Goal: Task Accomplishment & Management: Manage account settings

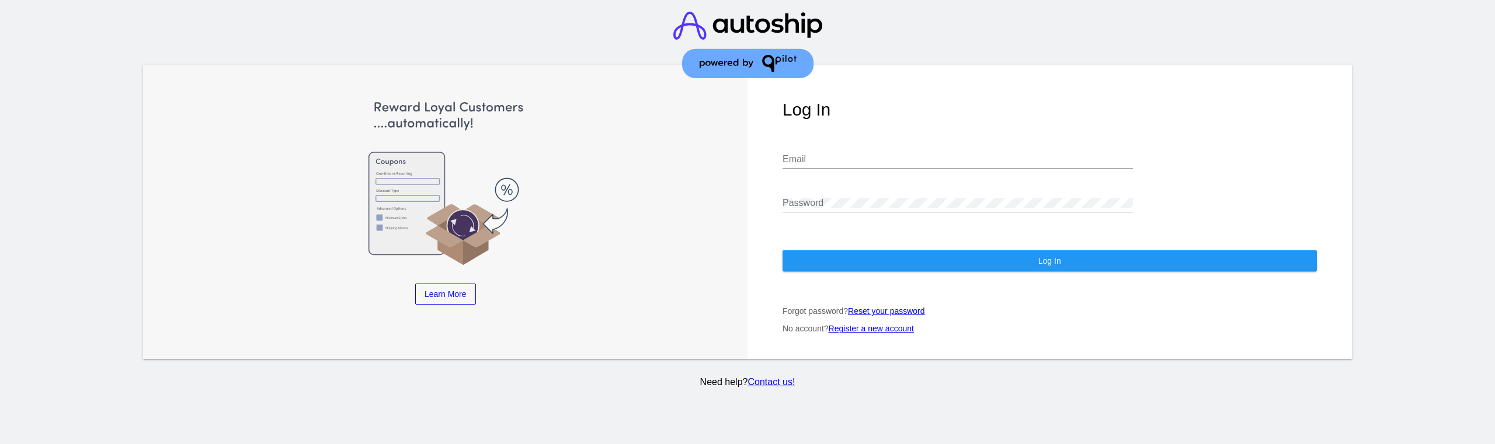
click at [804, 154] on input "Email" at bounding box center [957, 159] width 350 height 11
type input "[EMAIL_ADDRESS][DOMAIN_NAME]"
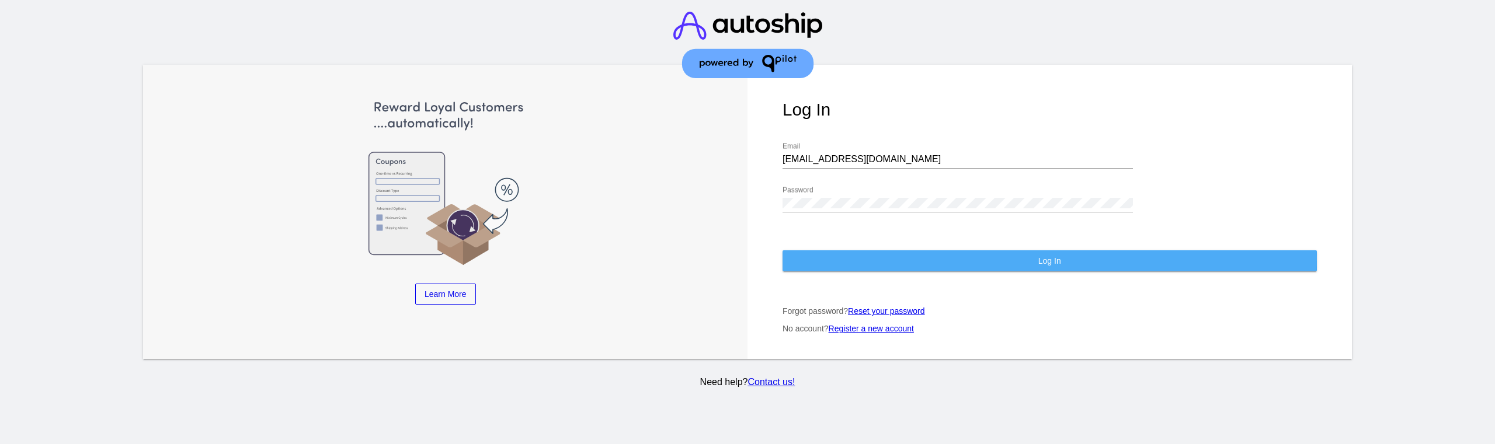
click at [860, 250] on button "Log In" at bounding box center [1049, 260] width 534 height 21
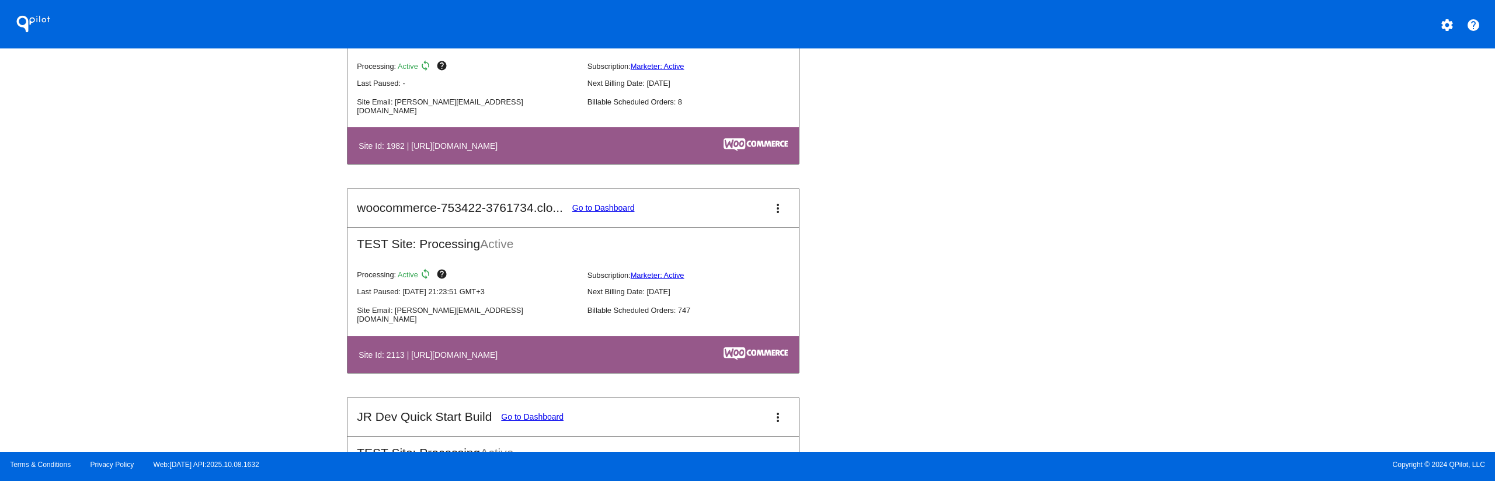
scroll to position [1168, 0]
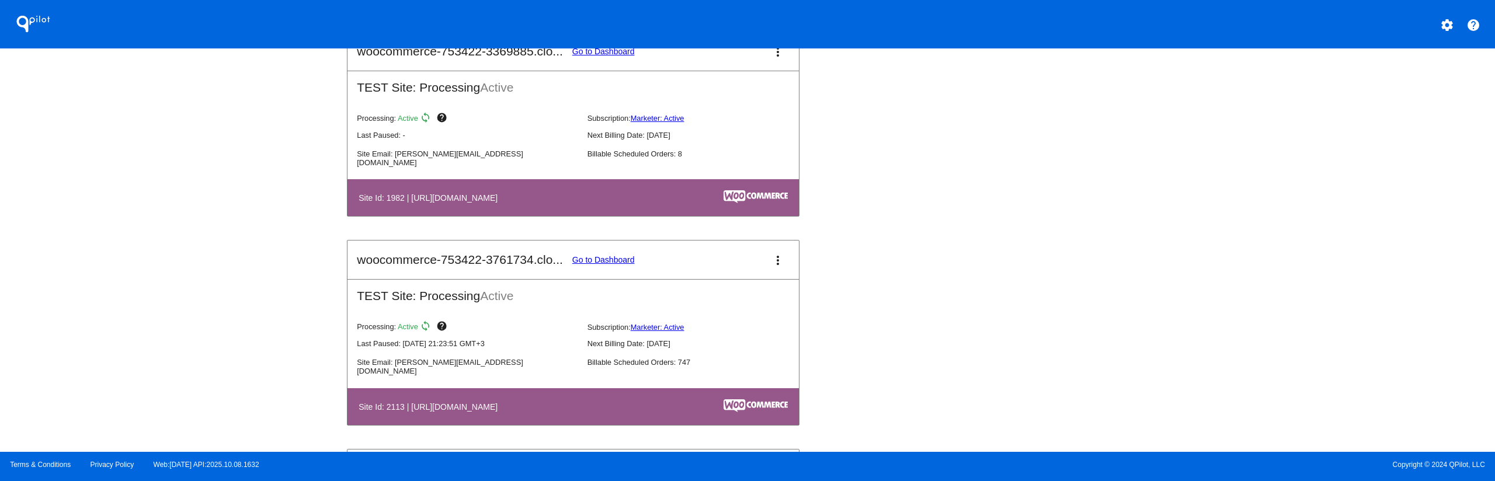
click at [594, 261] on link "Go to Dashboard" at bounding box center [603, 259] width 62 height 9
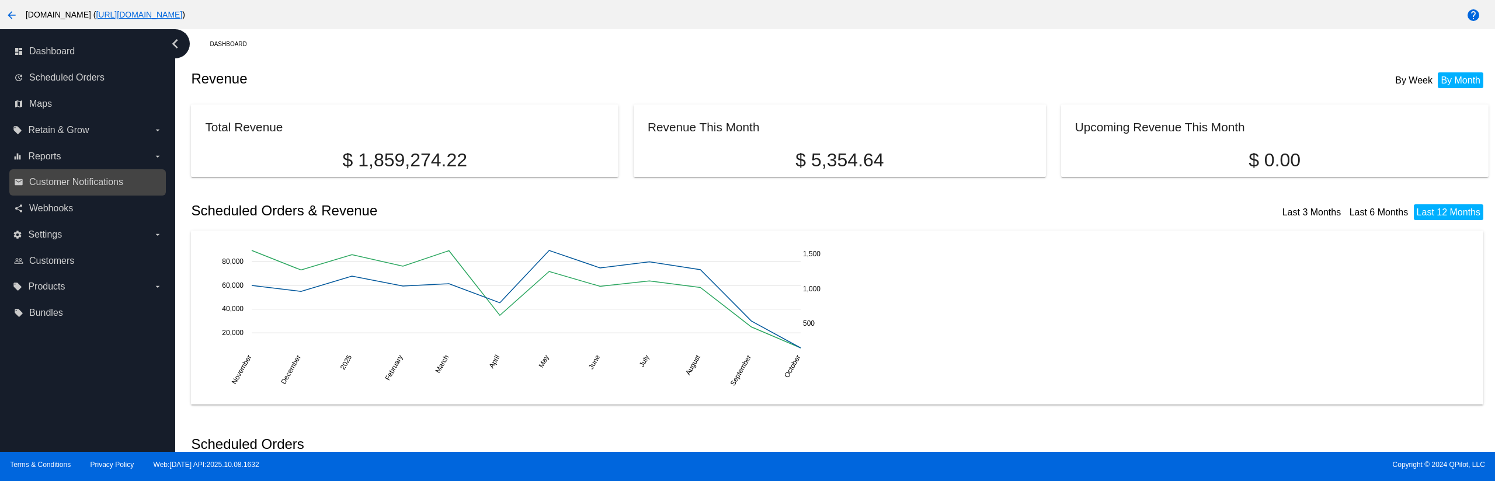
click at [86, 190] on link "email Customer Notifications" at bounding box center [88, 182] width 148 height 19
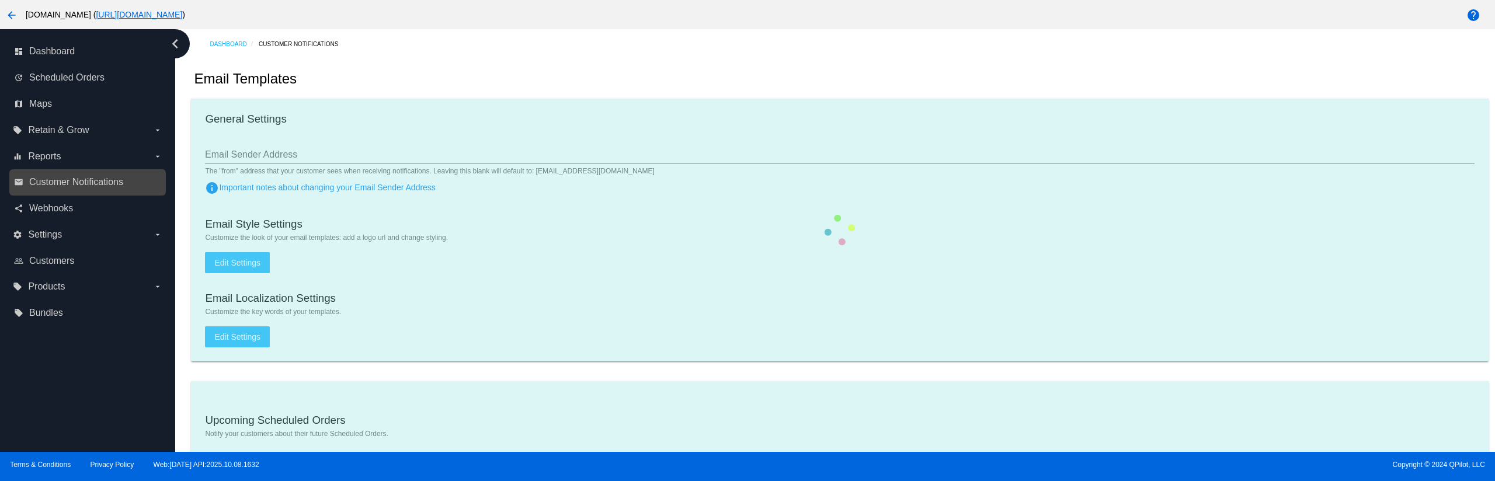
type input "[EMAIL_ADDRESS][DOMAIN_NAME]"
checkbox input "true"
type input "[EMAIL_ADDRESS][DOMAIN_NAME],[EMAIL_ADDRESS][DOMAIN_NAME]"
checkbox input "true"
type input "1"
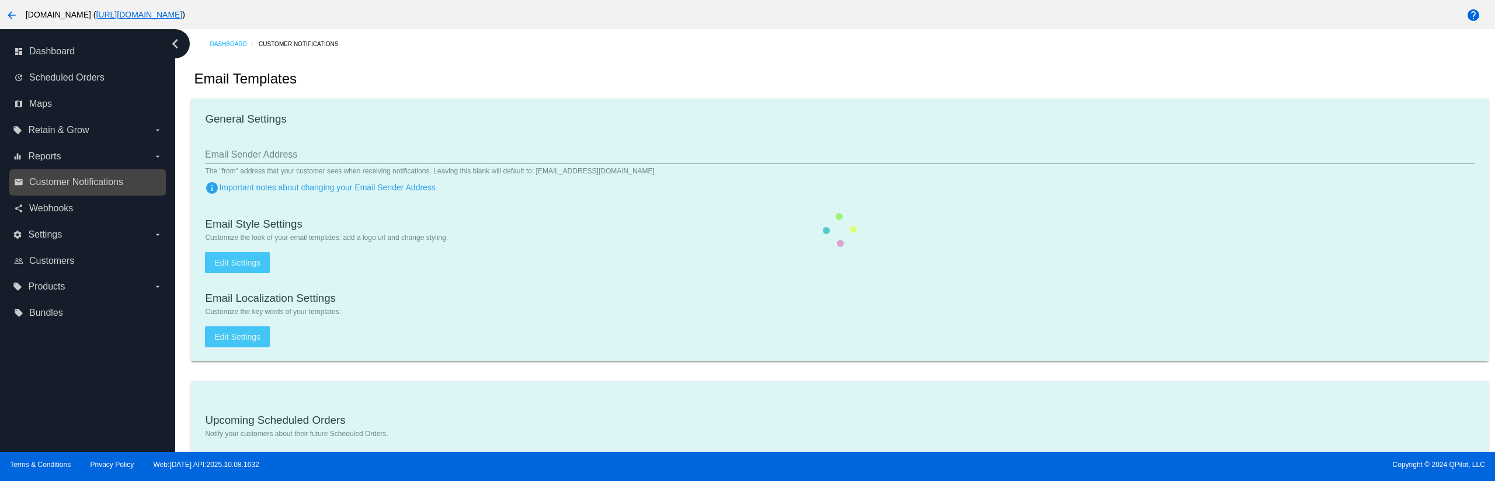
checkbox input "true"
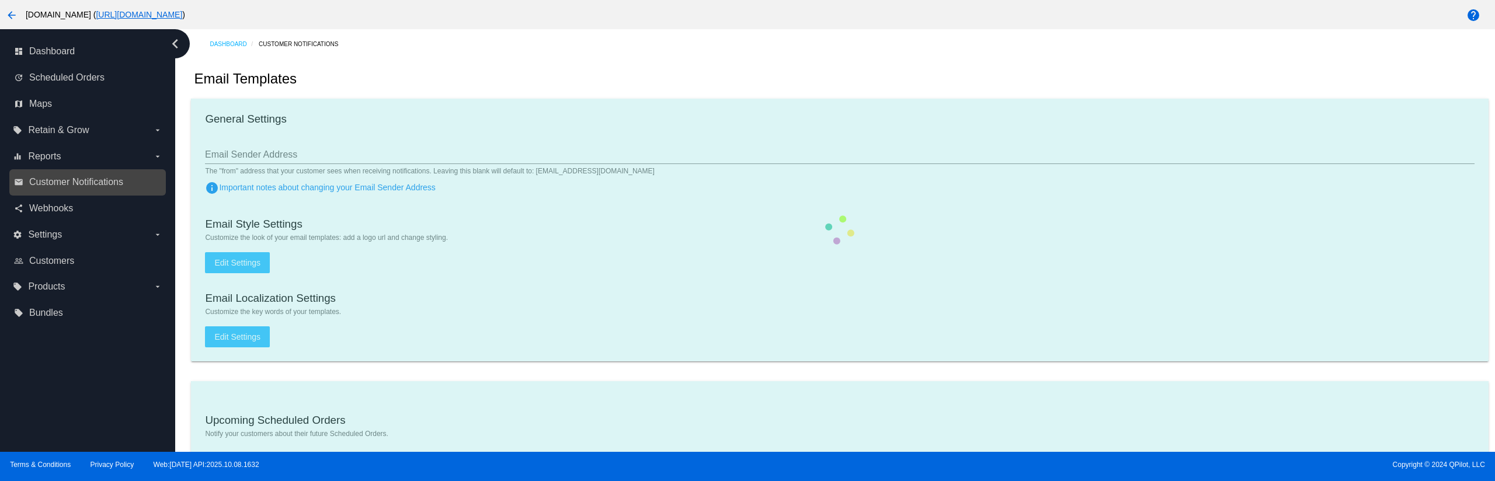
type input "[EMAIL_ADDRESS][DOMAIN_NAME],[EMAIL_ADDRESS][DOMAIN_NAME]"
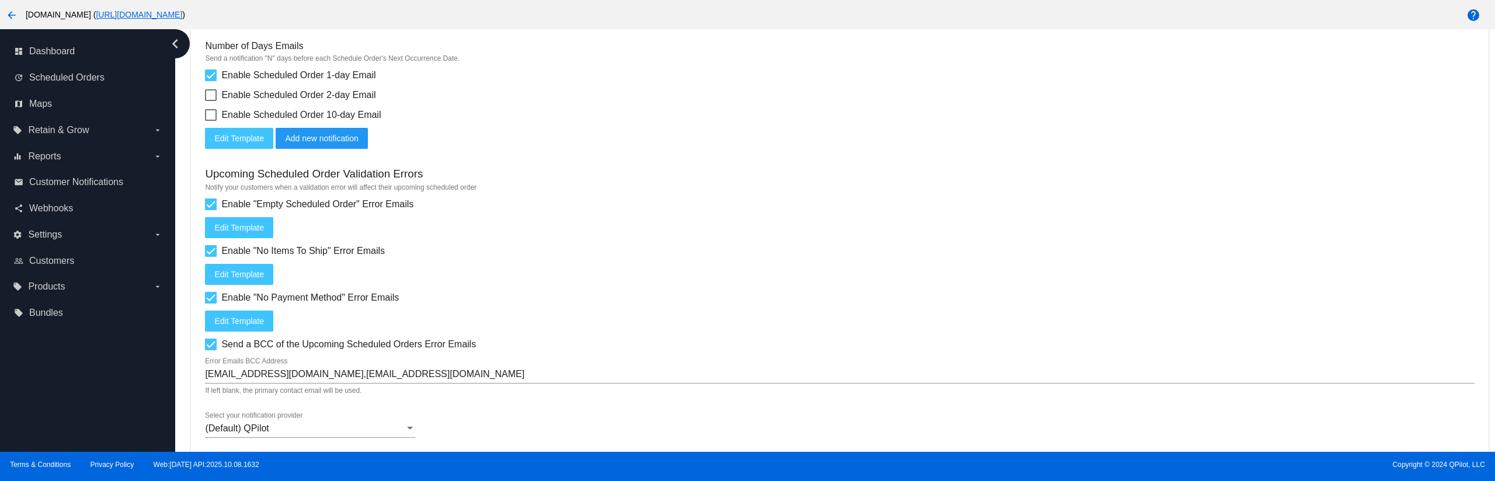
scroll to position [413, 0]
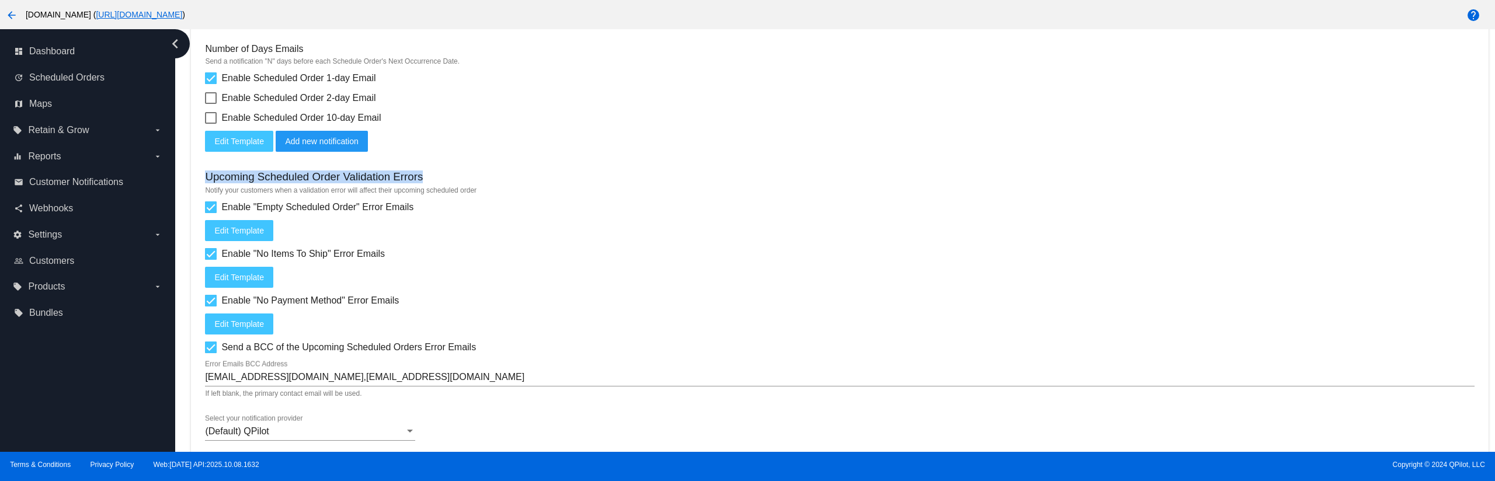
drag, startPoint x: 426, startPoint y: 175, endPoint x: 204, endPoint y: 173, distance: 222.4
click at [204, 173] on mat-card "Upcoming Scheduled Orders Notify your customers about their future Scheduled Or…" at bounding box center [839, 217] width 1297 height 498
copy h3 "Upcoming Scheduled Order Validation Errors"
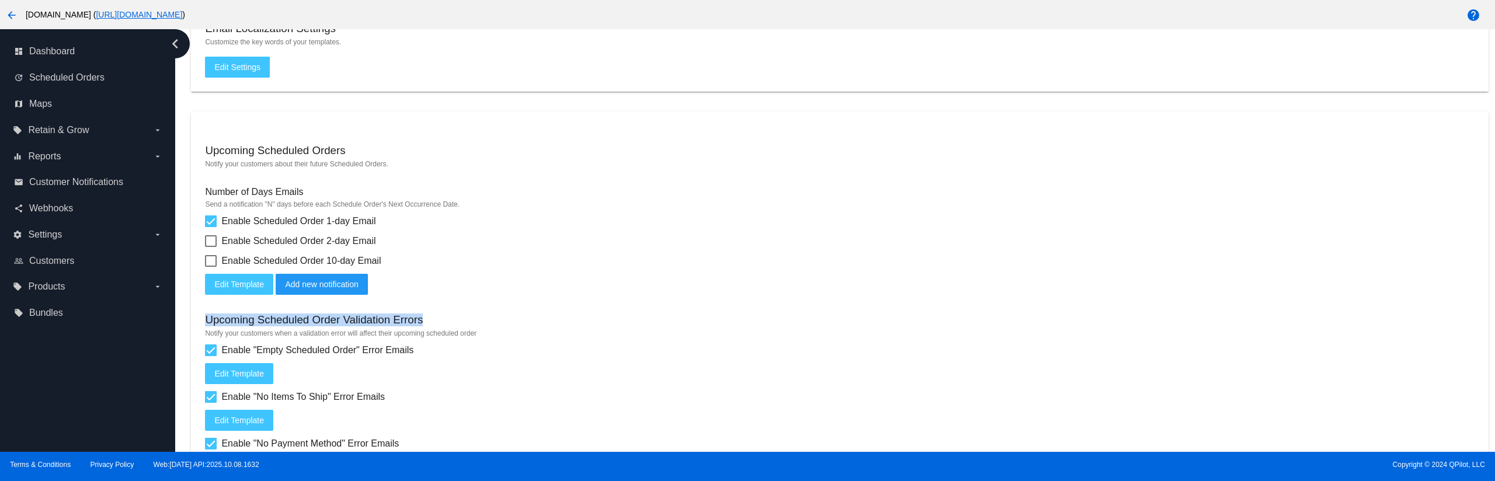
scroll to position [179, 0]
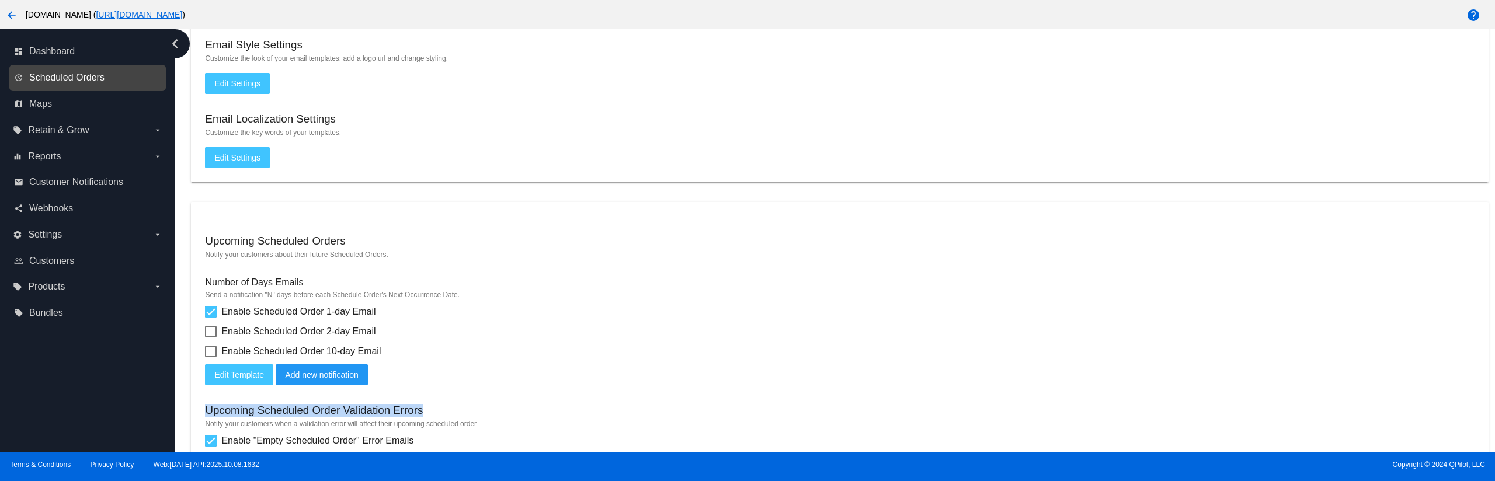
click at [91, 77] on span "Scheduled Orders" at bounding box center [66, 77] width 75 height 11
